Goal: Information Seeking & Learning: Learn about a topic

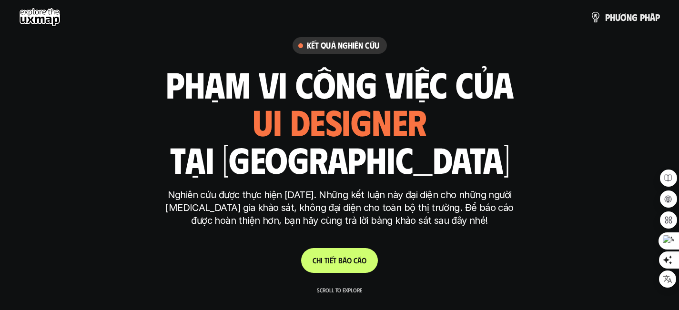
click at [331, 249] on link "C h i t i ế t b á o c á o" at bounding box center [339, 260] width 77 height 25
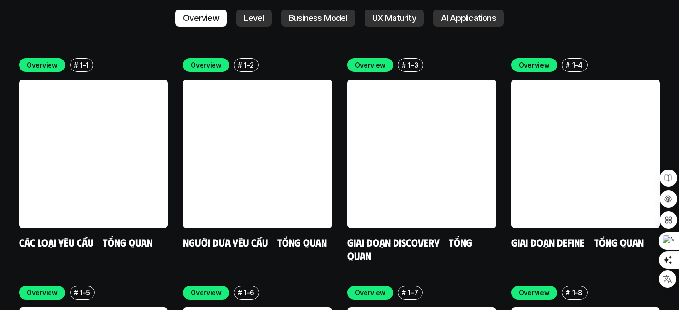
scroll to position [2605, 0]
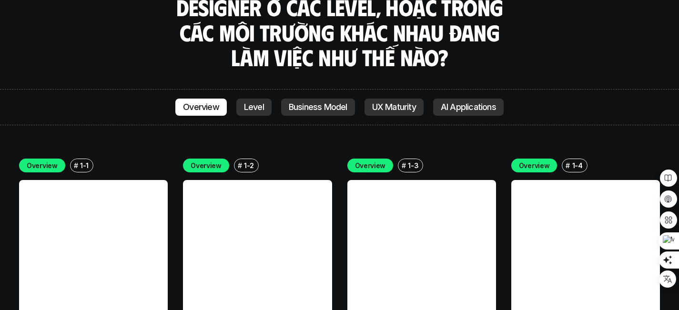
click at [85, 189] on link at bounding box center [93, 254] width 149 height 149
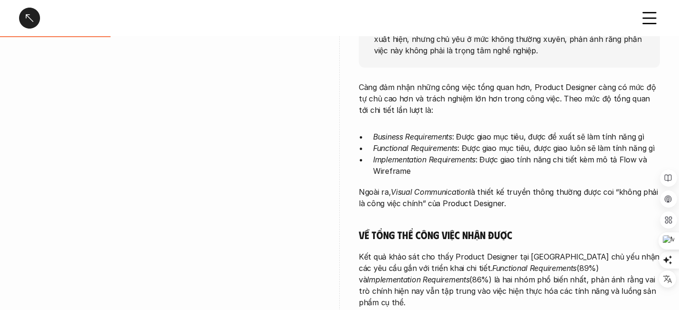
scroll to position [175, 0]
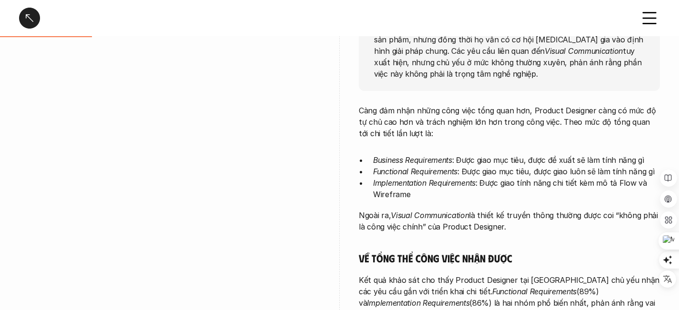
click at [657, 14] on icon at bounding box center [649, 18] width 21 height 21
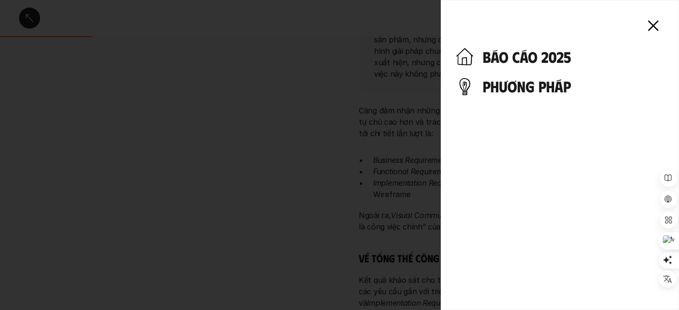
click at [659, 22] on icon at bounding box center [653, 25] width 21 height 21
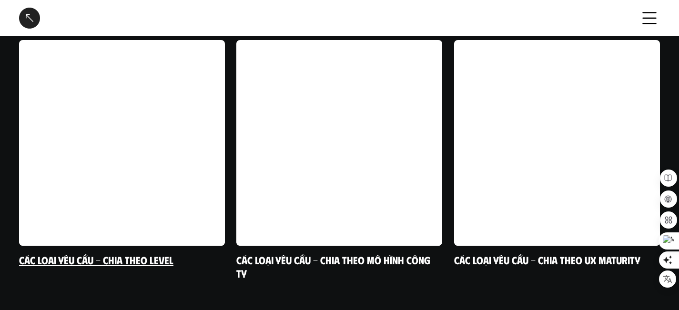
scroll to position [983, 0]
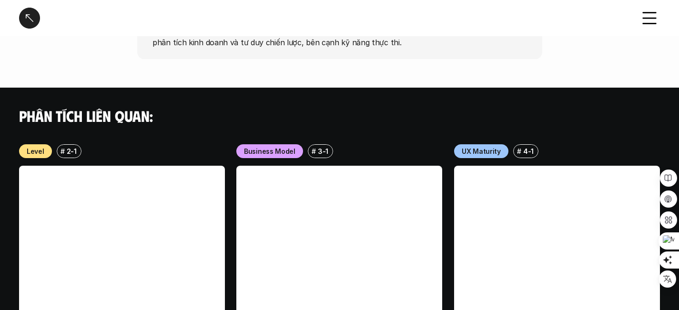
click at [522, 144] on div "# 4-1" at bounding box center [525, 151] width 25 height 14
click at [493, 146] on p "UX Maturity" at bounding box center [481, 151] width 39 height 10
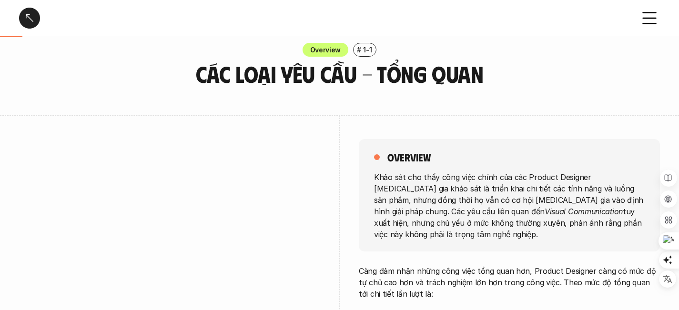
scroll to position [0, 0]
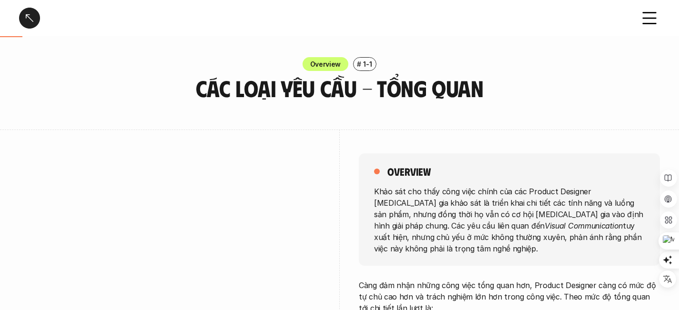
click at [26, 16] on div at bounding box center [29, 18] width 21 height 21
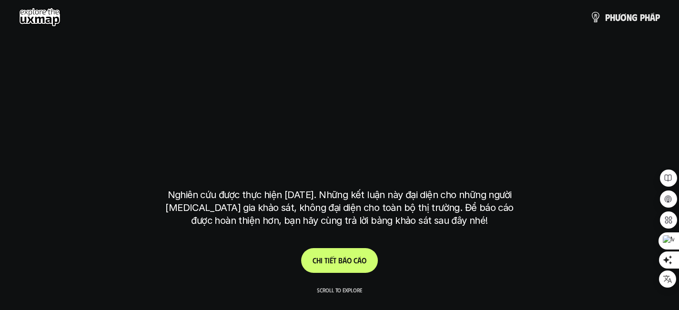
scroll to position [2654, 0]
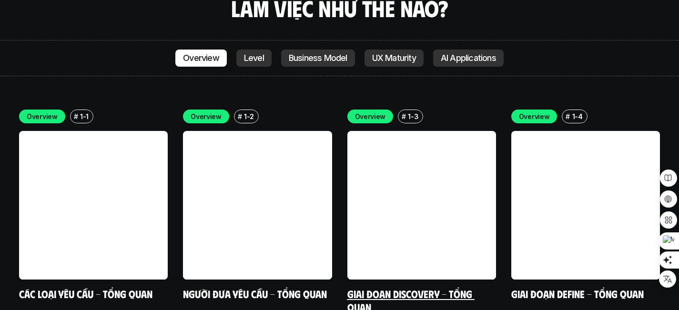
click at [446, 171] on link at bounding box center [422, 205] width 149 height 149
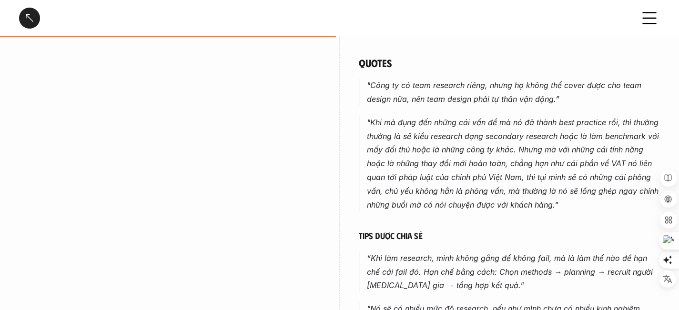
scroll to position [576, 0]
